Goal: Find specific page/section: Find specific page/section

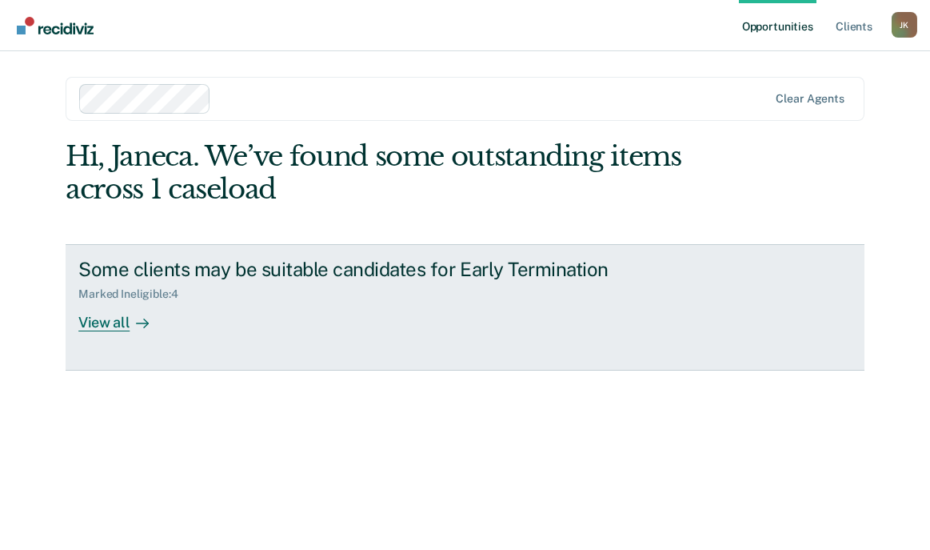
click at [123, 332] on div "View all" at bounding box center [123, 316] width 90 height 31
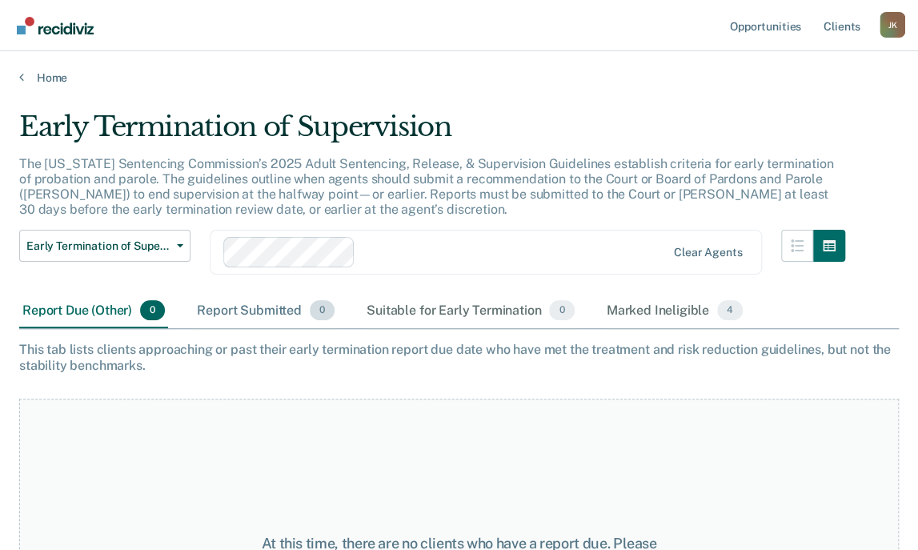
click at [310, 329] on div "Report Submitted 0" at bounding box center [266, 311] width 144 height 35
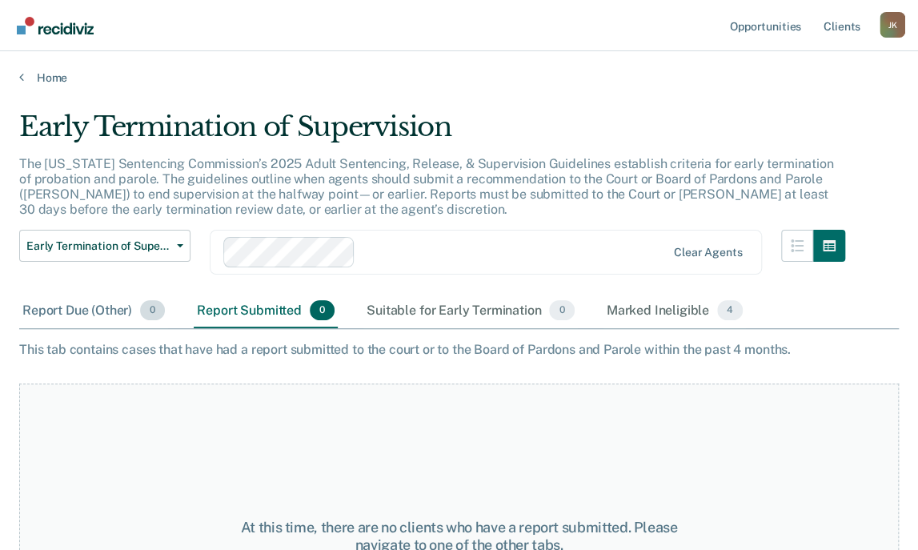
click at [94, 329] on div "Report Due (Other) 0" at bounding box center [93, 311] width 149 height 35
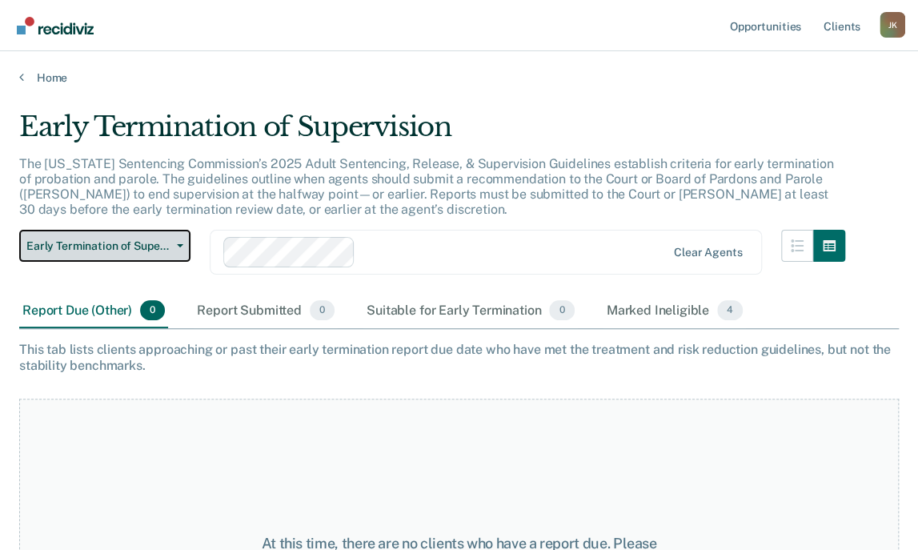
click at [190, 262] on button "Early Termination of Supervision" at bounding box center [104, 246] width 171 height 32
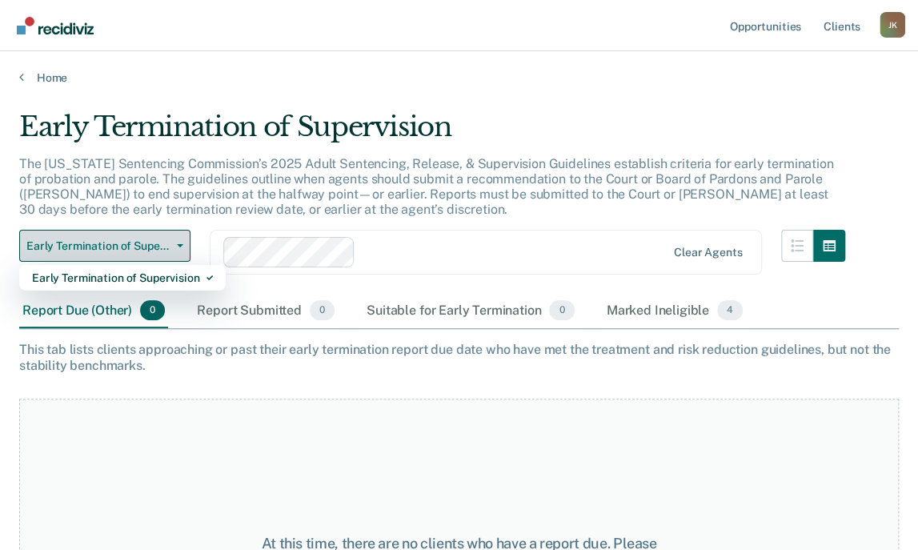
click at [190, 262] on button "Early Termination of Supervision" at bounding box center [104, 246] width 171 height 32
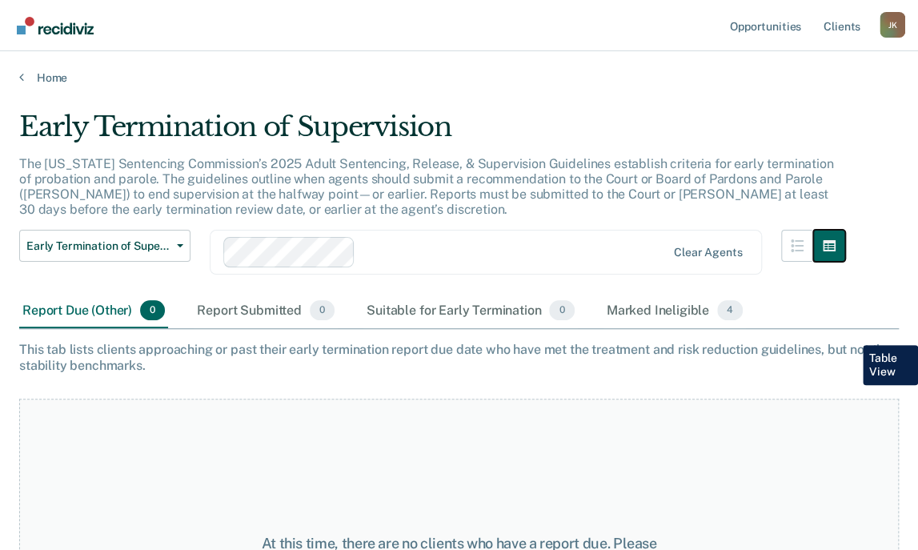
click at [845, 262] on button "button" at bounding box center [829, 246] width 32 height 32
click at [825, 36] on link "Client s" at bounding box center [841, 25] width 43 height 51
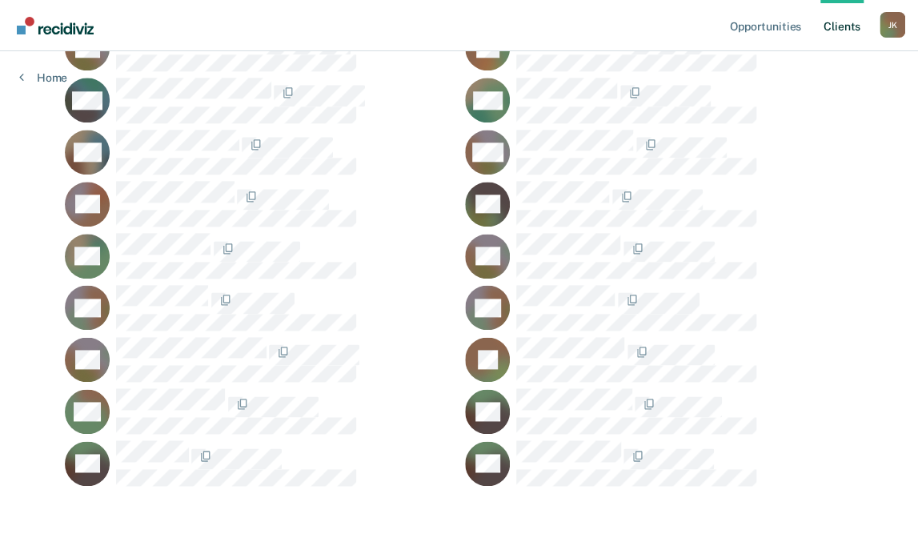
scroll to position [972, 0]
